Goal: Complete application form

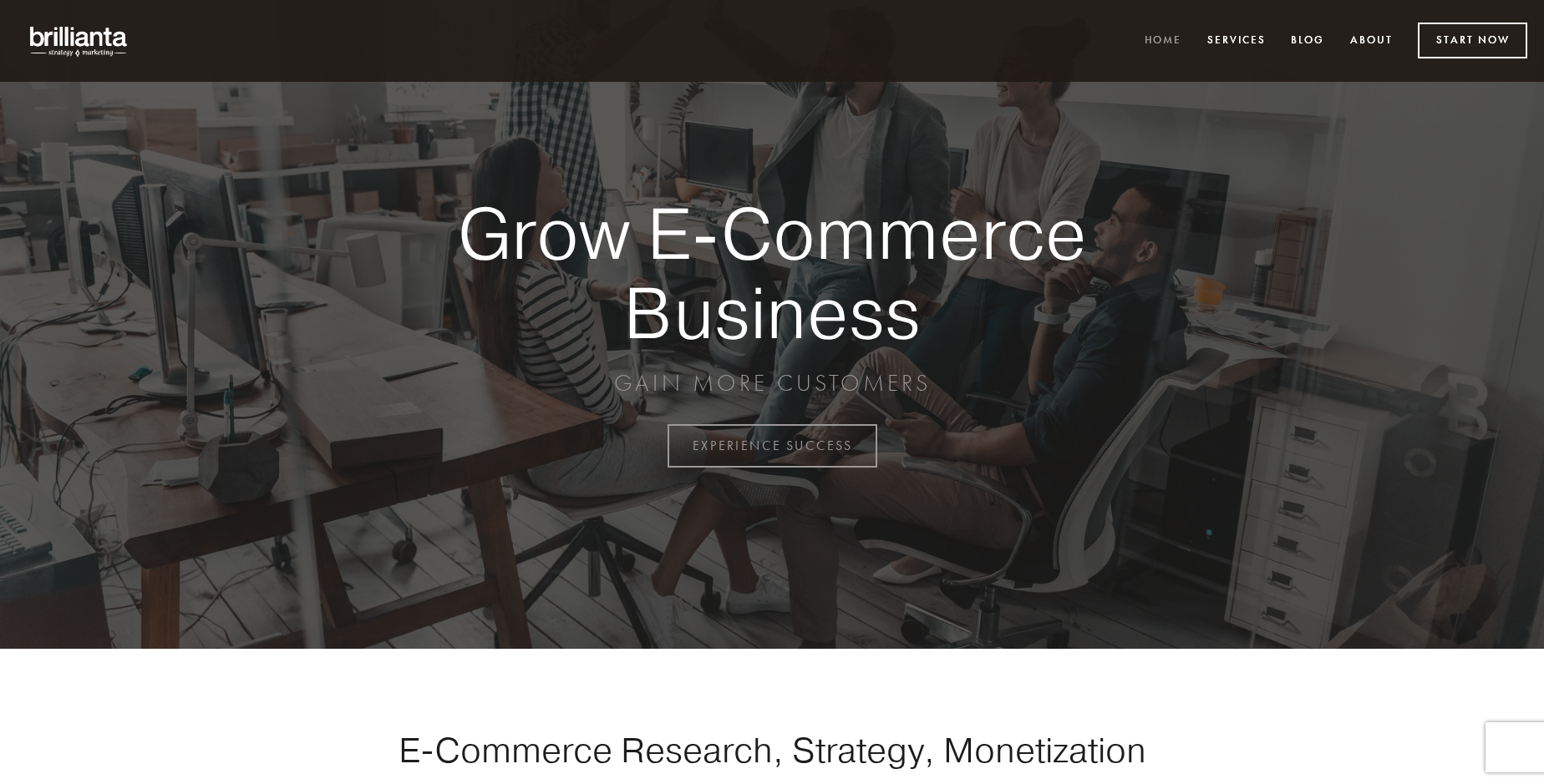
scroll to position [4377, 0]
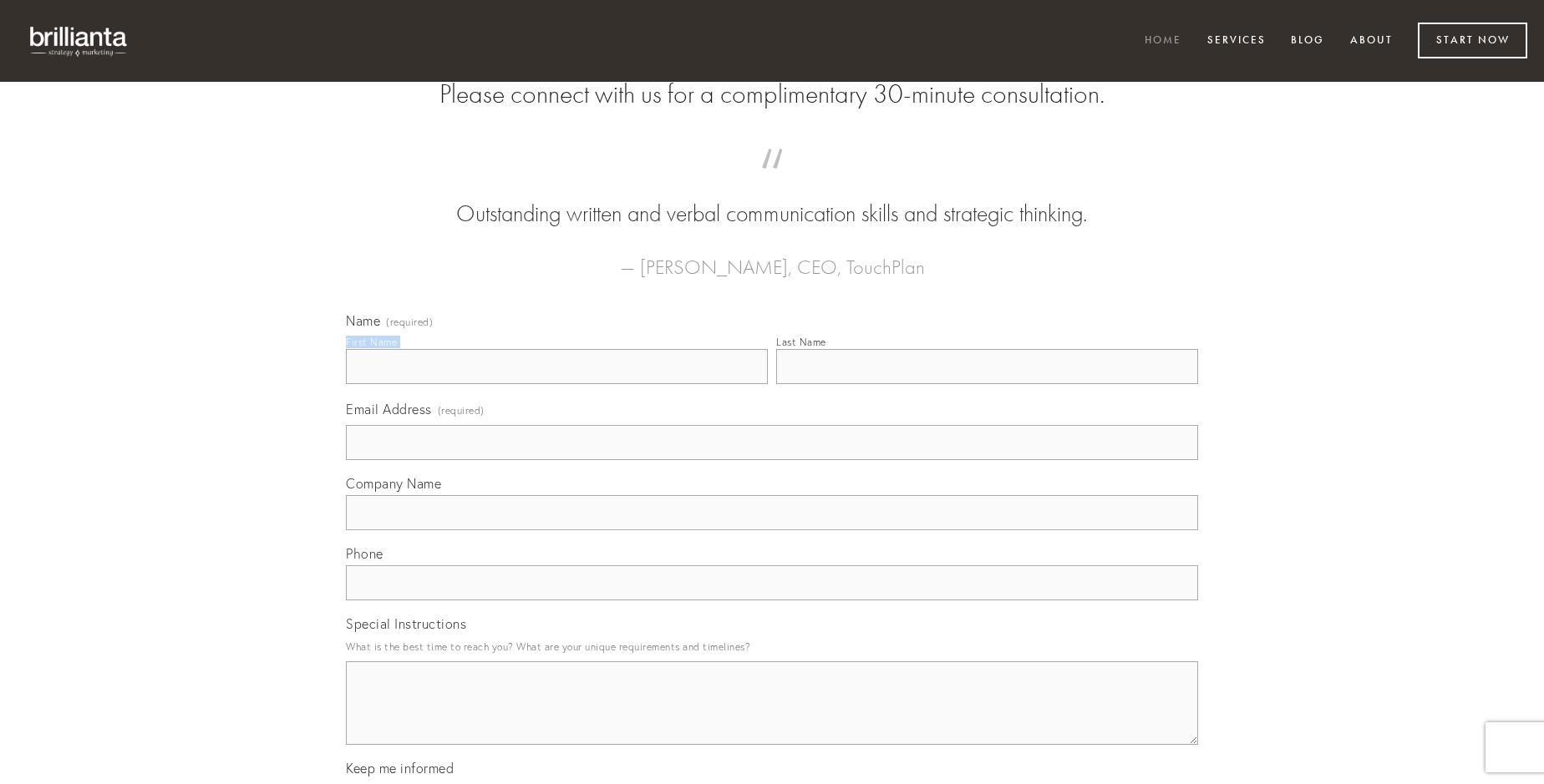
type input "[PERSON_NAME]"
click at [986, 384] on input "Last Name" at bounding box center [987, 367] width 422 height 35
type input "[PERSON_NAME]"
click at [772, 460] on input "Email Address (required)" at bounding box center [772, 442] width 853 height 35
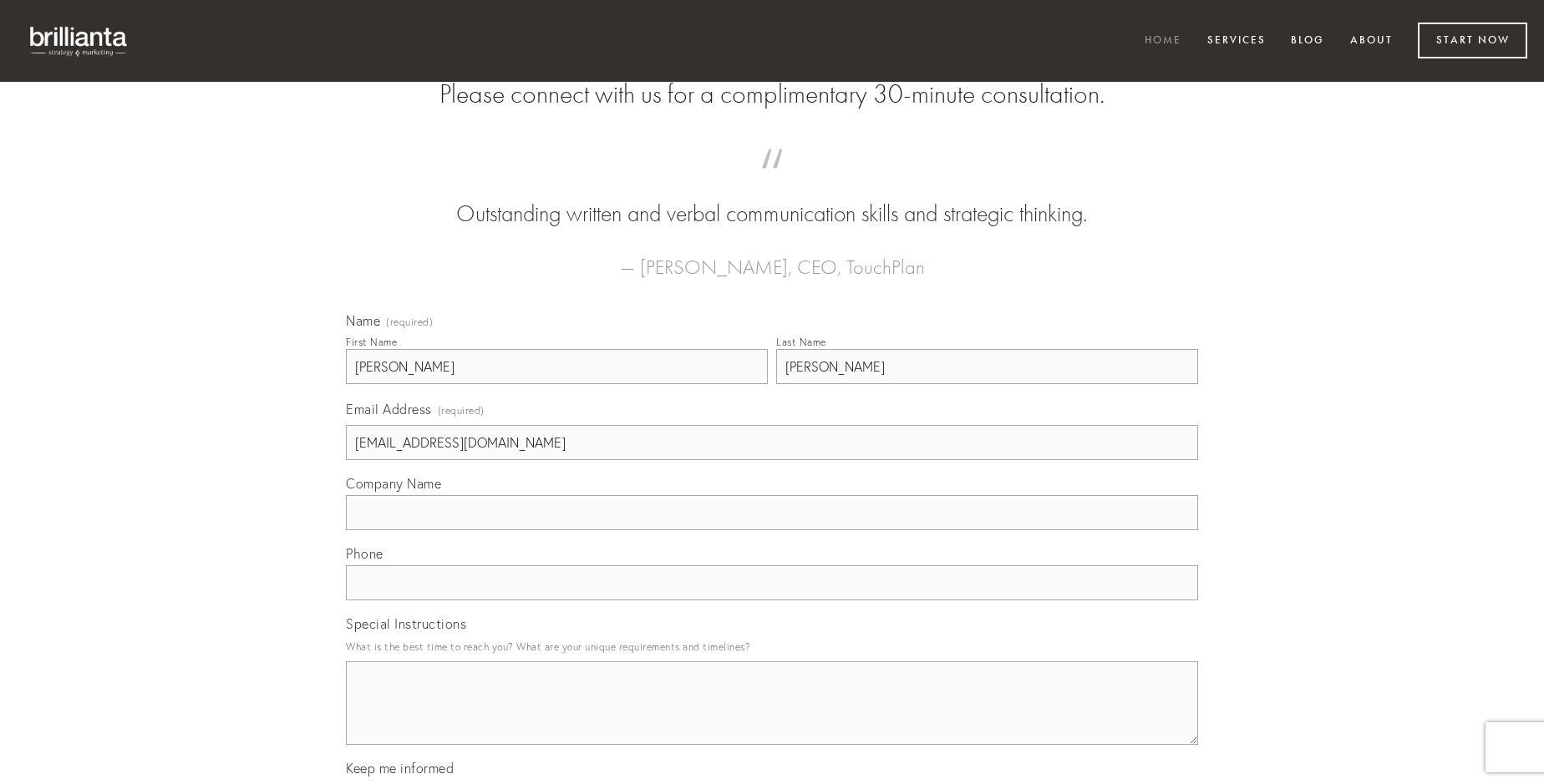
type input "[EMAIL_ADDRESS][DOMAIN_NAME]"
click at [772, 530] on input "Company Name" at bounding box center [772, 512] width 853 height 35
type input "aegrotatio"
click at [772, 600] on input "text" at bounding box center [772, 583] width 853 height 35
click at [772, 719] on textarea "Special Instructions" at bounding box center [772, 703] width 853 height 84
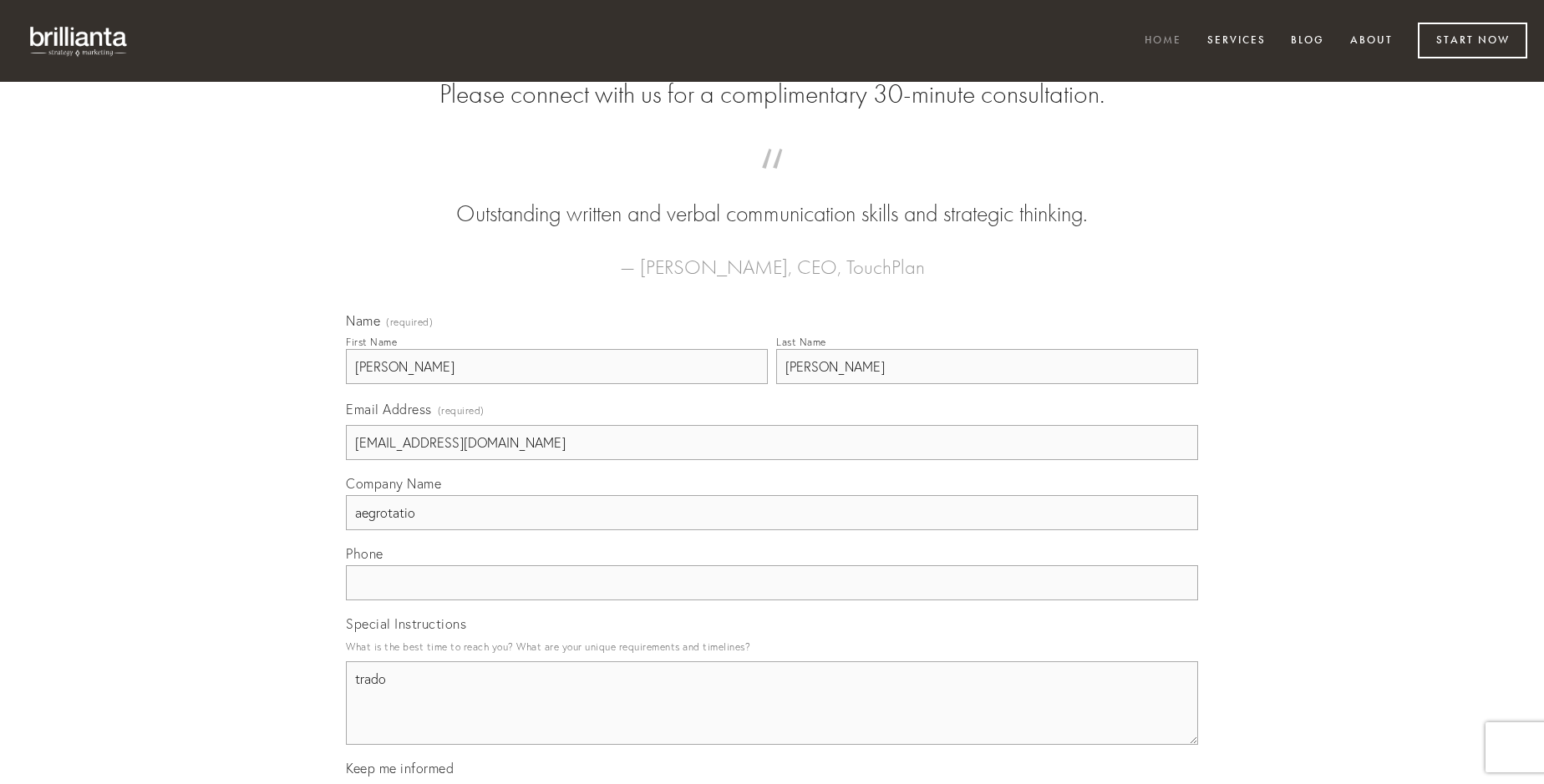
type textarea "trado"
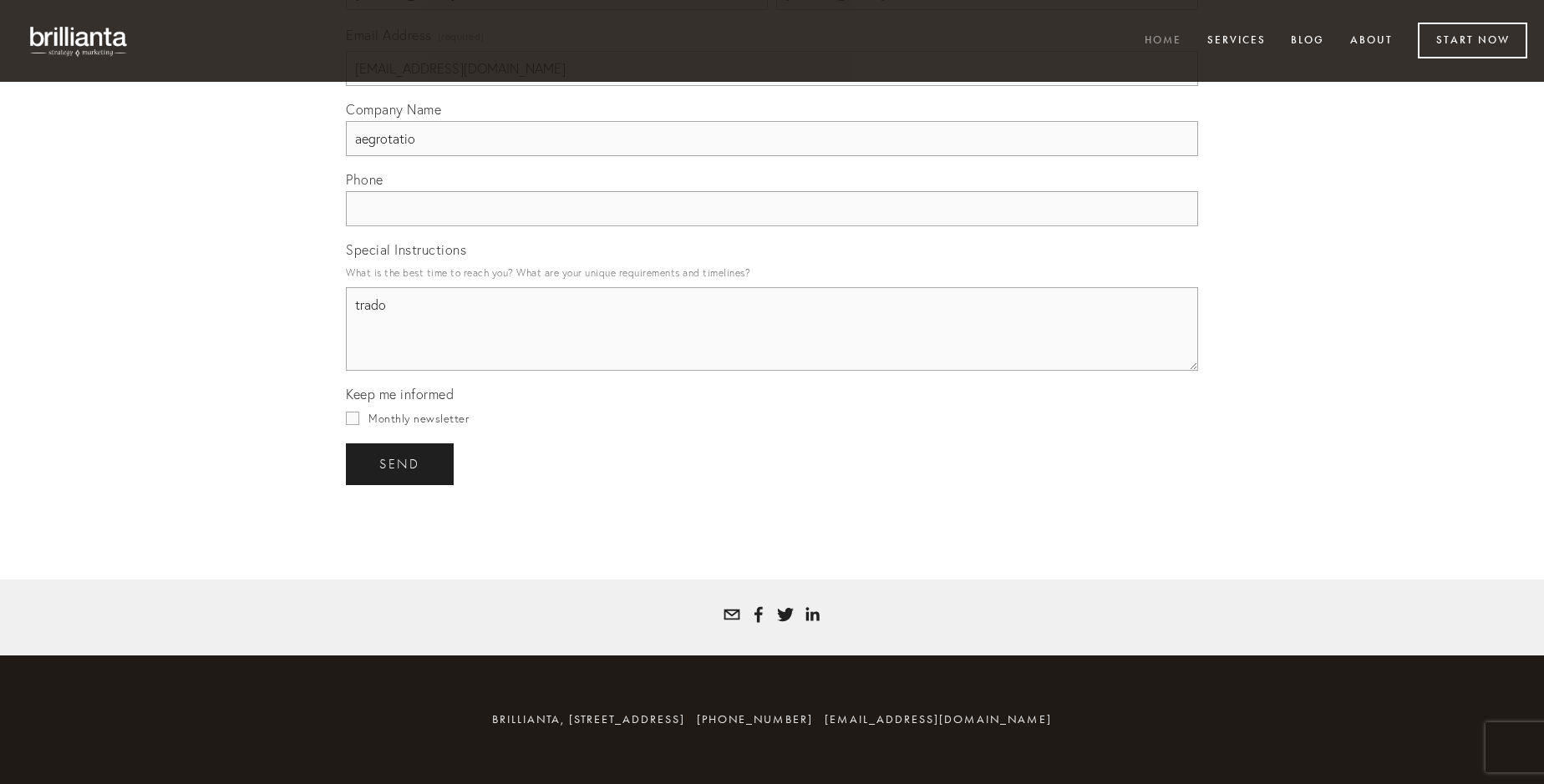
click at [401, 464] on span "send" at bounding box center [399, 464] width 41 height 15
